Goal: Transaction & Acquisition: Purchase product/service

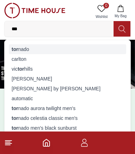
type input "***"
click at [23, 51] on div "tor nado" at bounding box center [67, 49] width 117 height 10
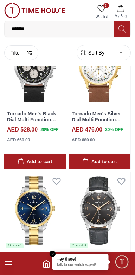
scroll to position [2473, 0]
click at [50, 252] on em "Close tooltip" at bounding box center [53, 254] width 6 height 6
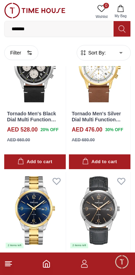
click at [11, 264] on line at bounding box center [8, 264] width 6 height 0
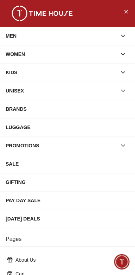
scroll to position [120, 0]
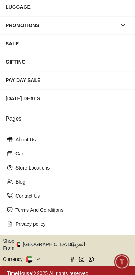
click at [46, 241] on button "Shop From [GEOGRAPHIC_DATA]" at bounding box center [41, 244] width 76 height 14
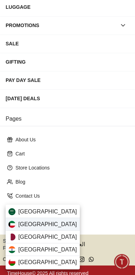
click at [41, 224] on div "[GEOGRAPHIC_DATA]" at bounding box center [43, 224] width 74 height 13
